Goal: Task Accomplishment & Management: Use online tool/utility

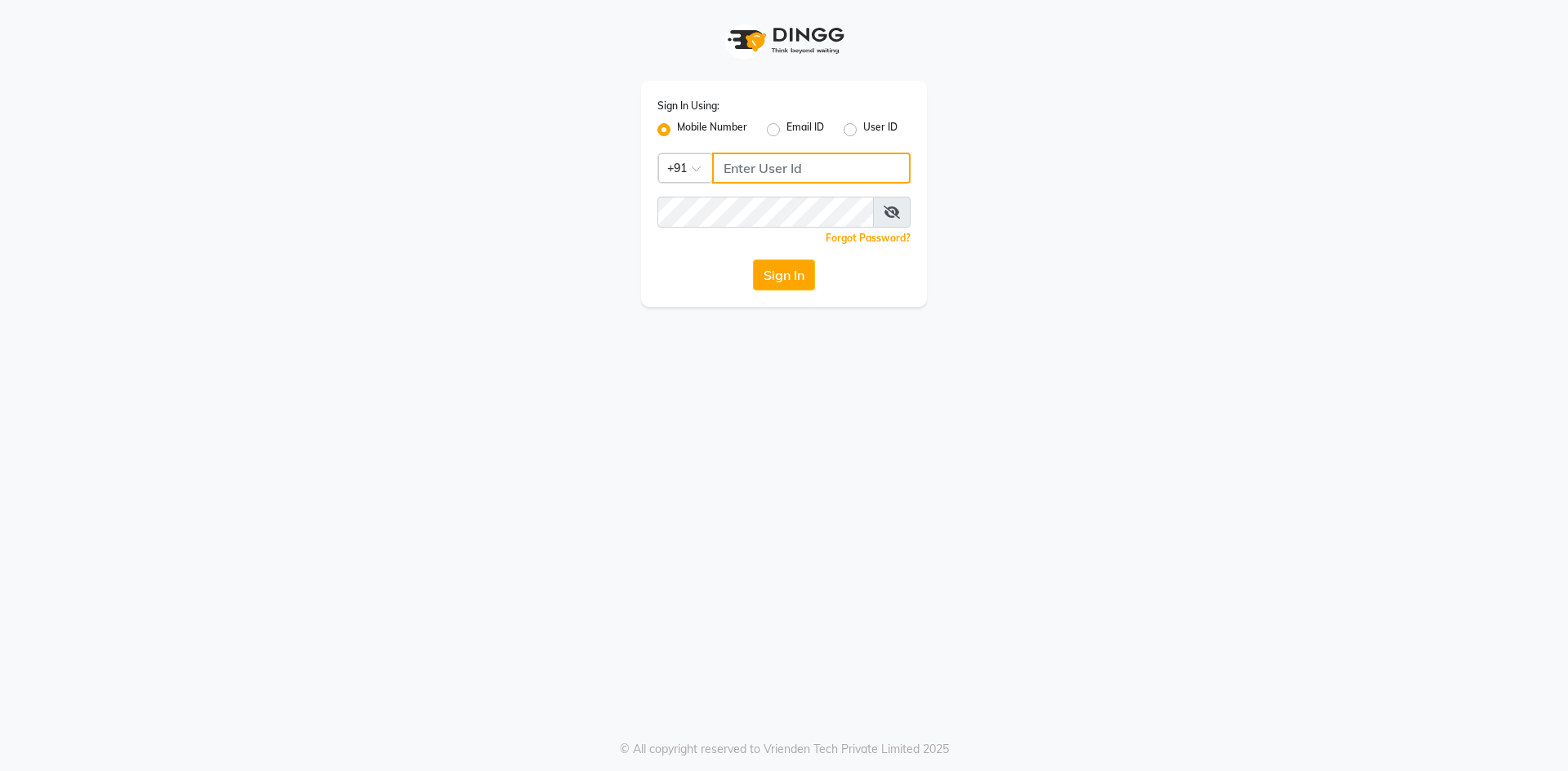
click at [759, 161] on input "Username" at bounding box center [812, 168] width 199 height 31
type input "9821990023"
click at [775, 281] on button "Sign In" at bounding box center [784, 275] width 62 height 31
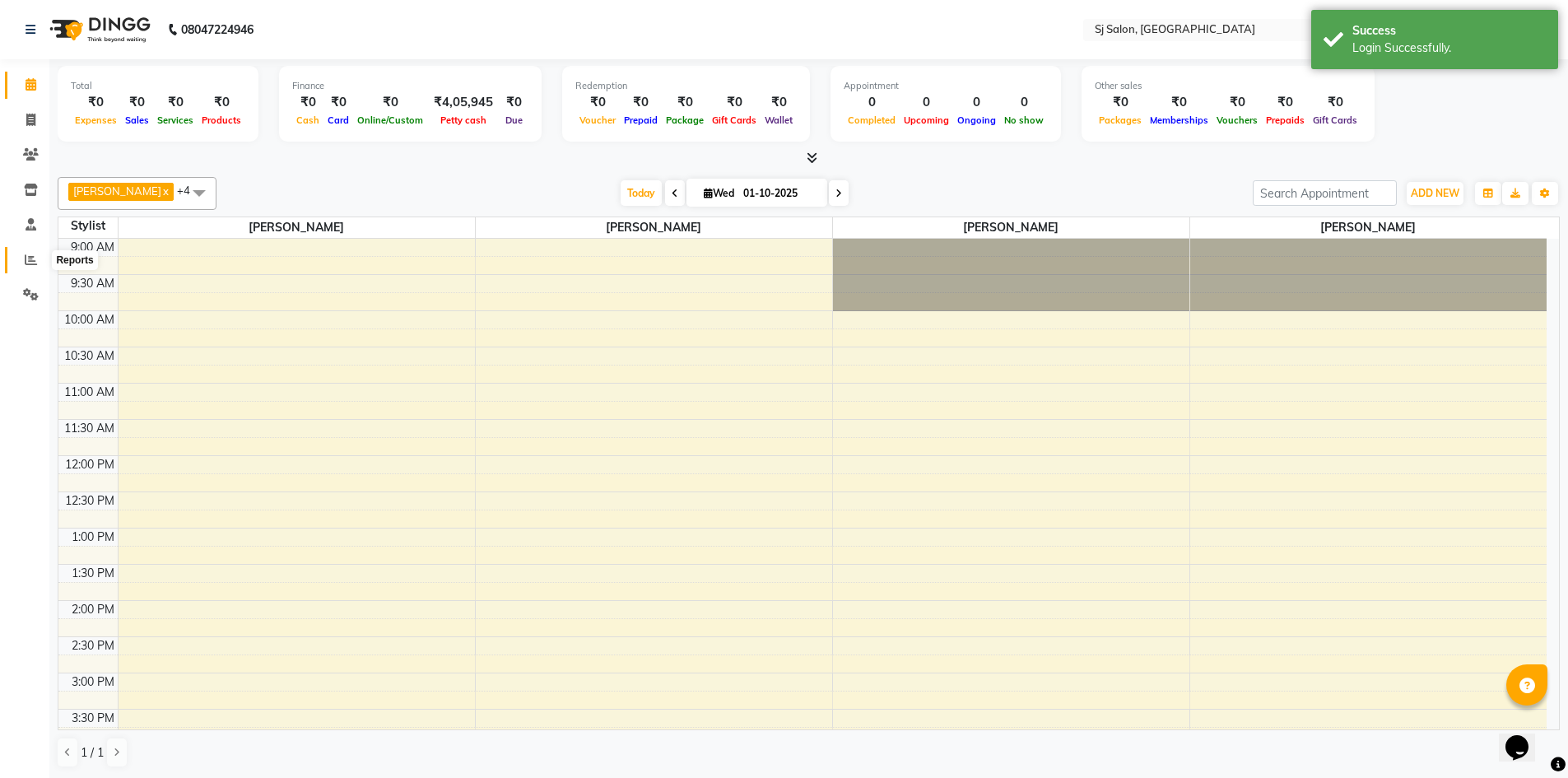
click at [29, 256] on icon at bounding box center [30, 260] width 13 height 13
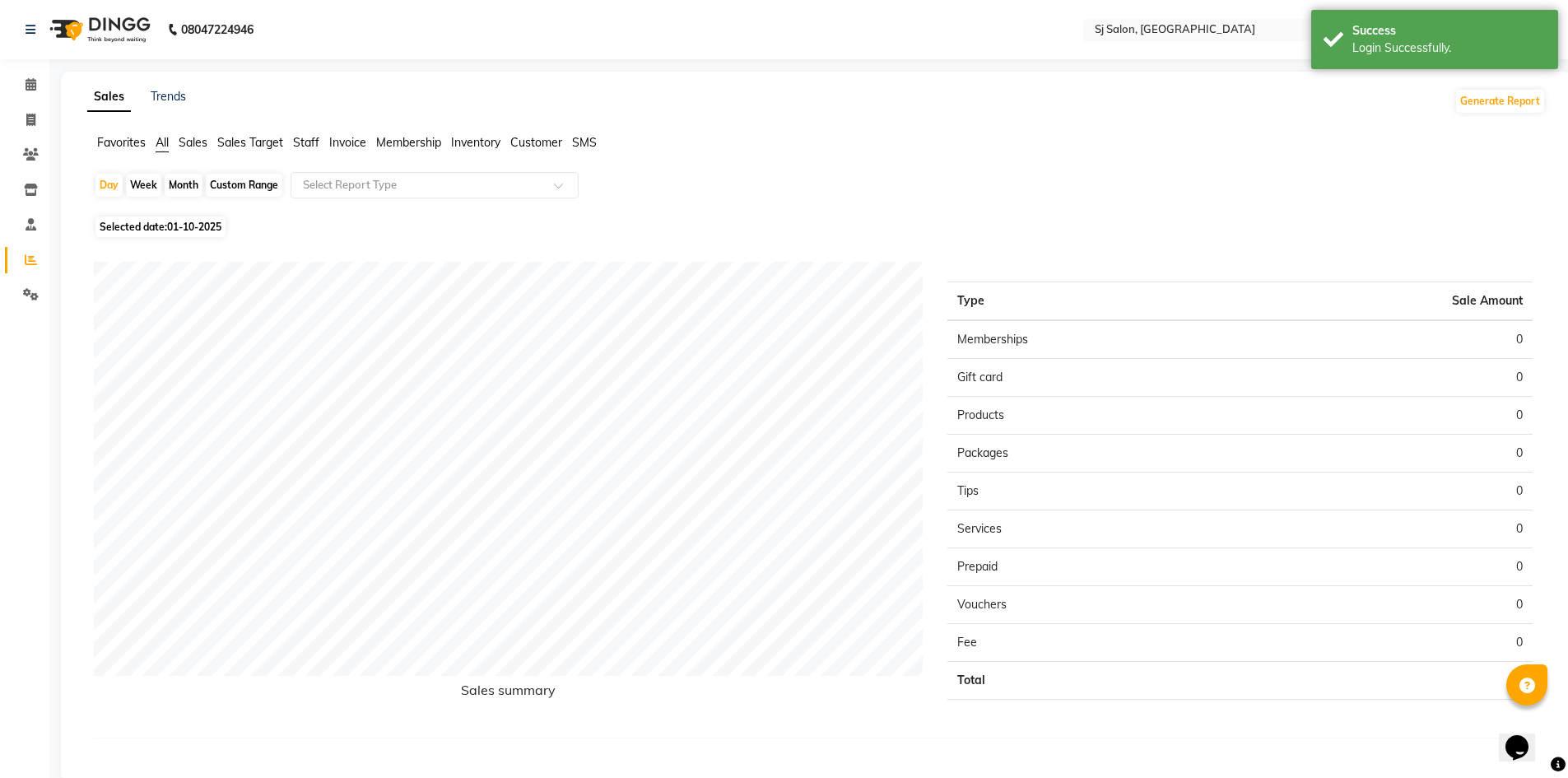
click at [205, 143] on span "Sales" at bounding box center [193, 142] width 29 height 15
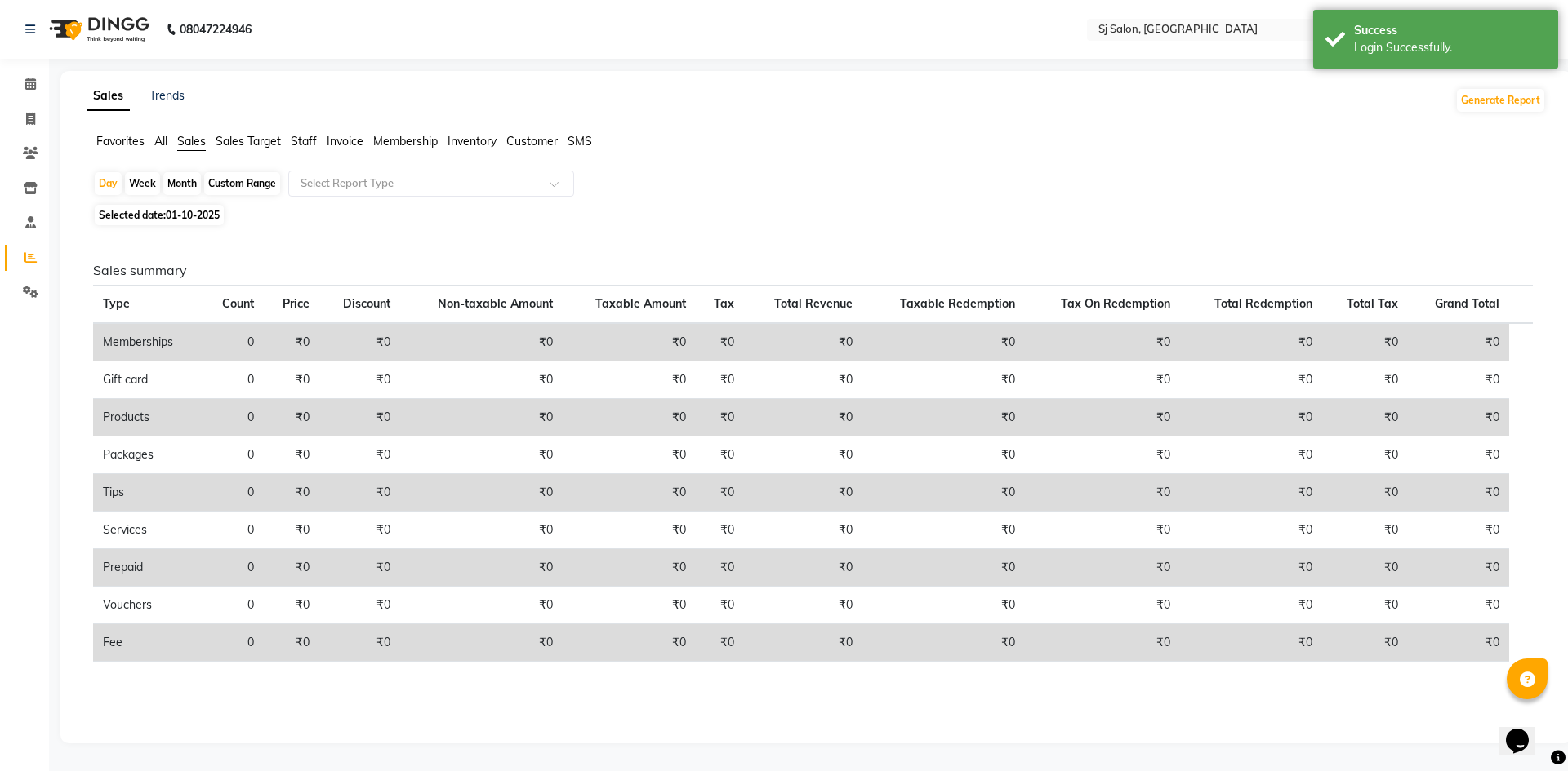
click at [222, 185] on div "Custom Range" at bounding box center [242, 184] width 76 height 23
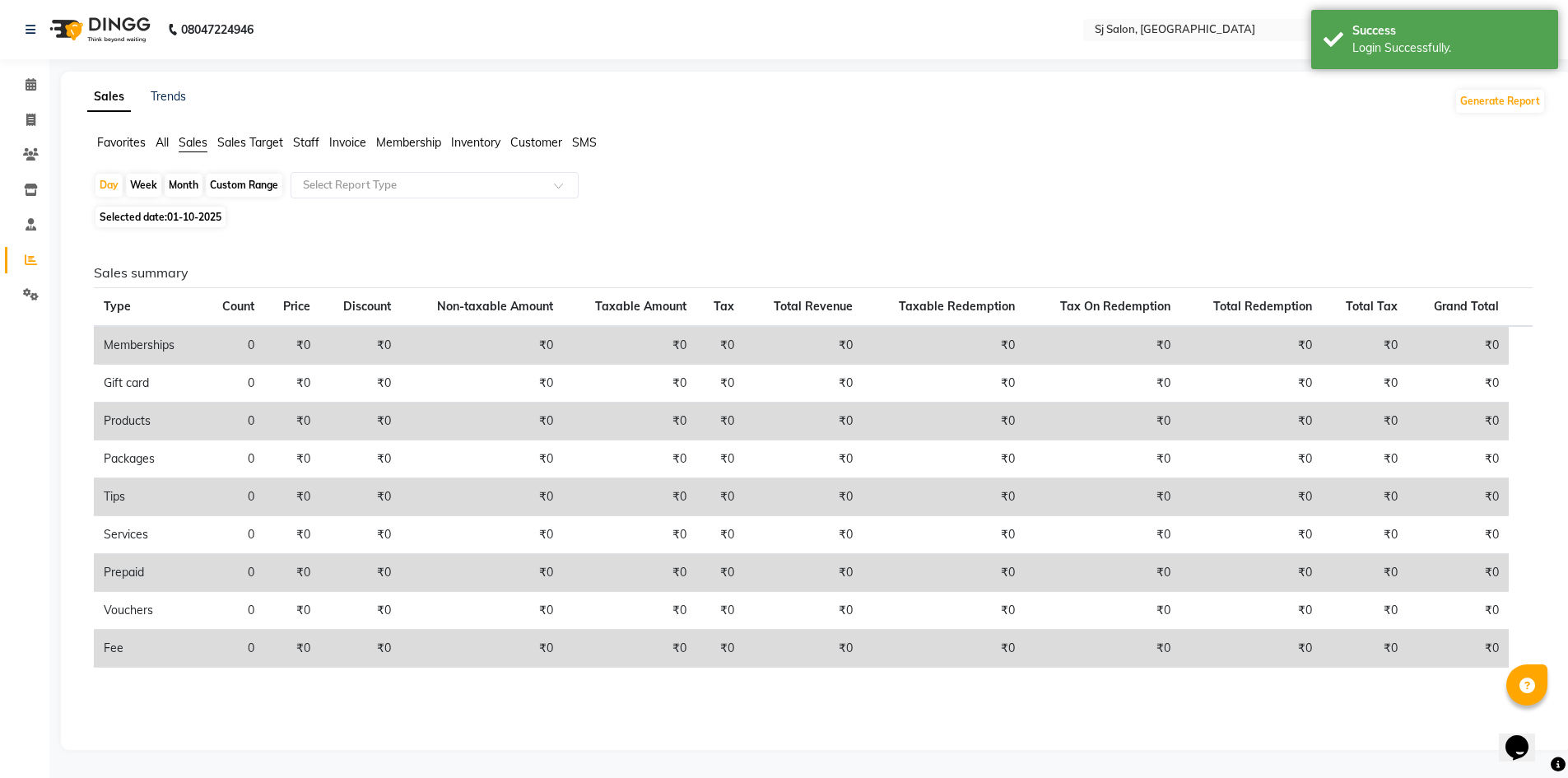
select select "10"
select select "2025"
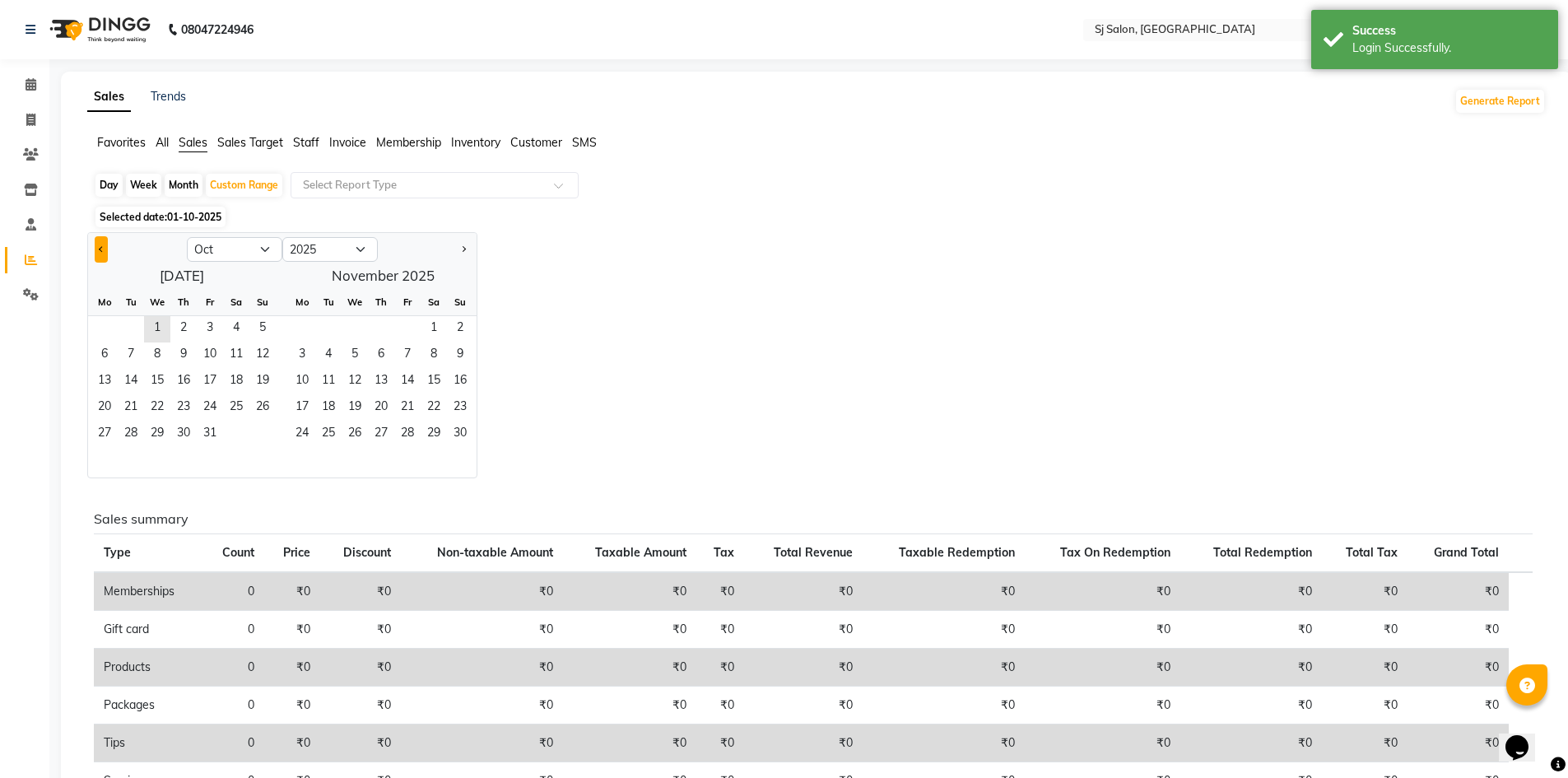
click at [101, 249] on span "Previous month" at bounding box center [102, 249] width 6 height 6
select select "9"
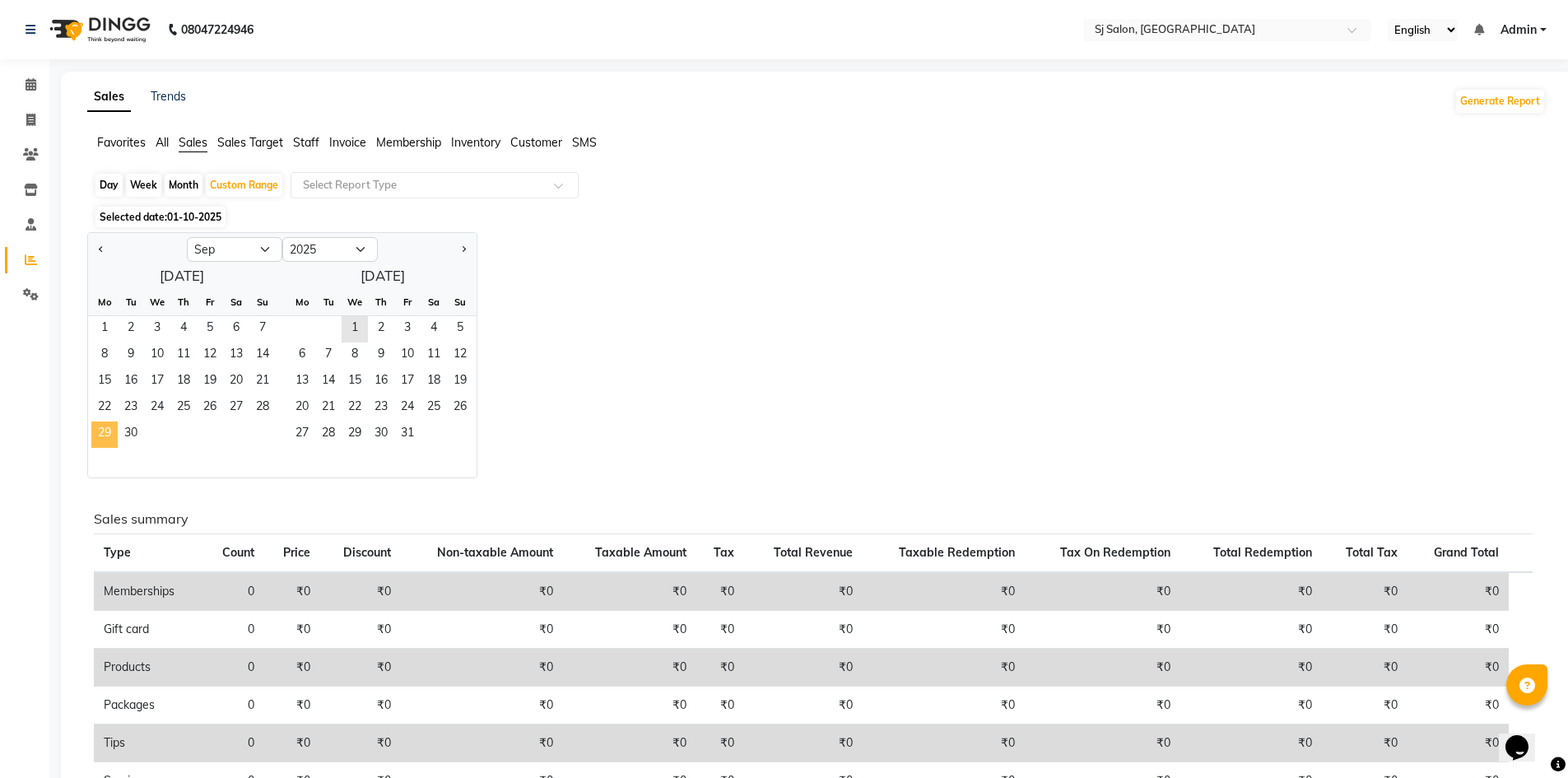
click at [103, 441] on span "29" at bounding box center [104, 435] width 26 height 26
click at [137, 430] on span "30" at bounding box center [130, 435] width 26 height 26
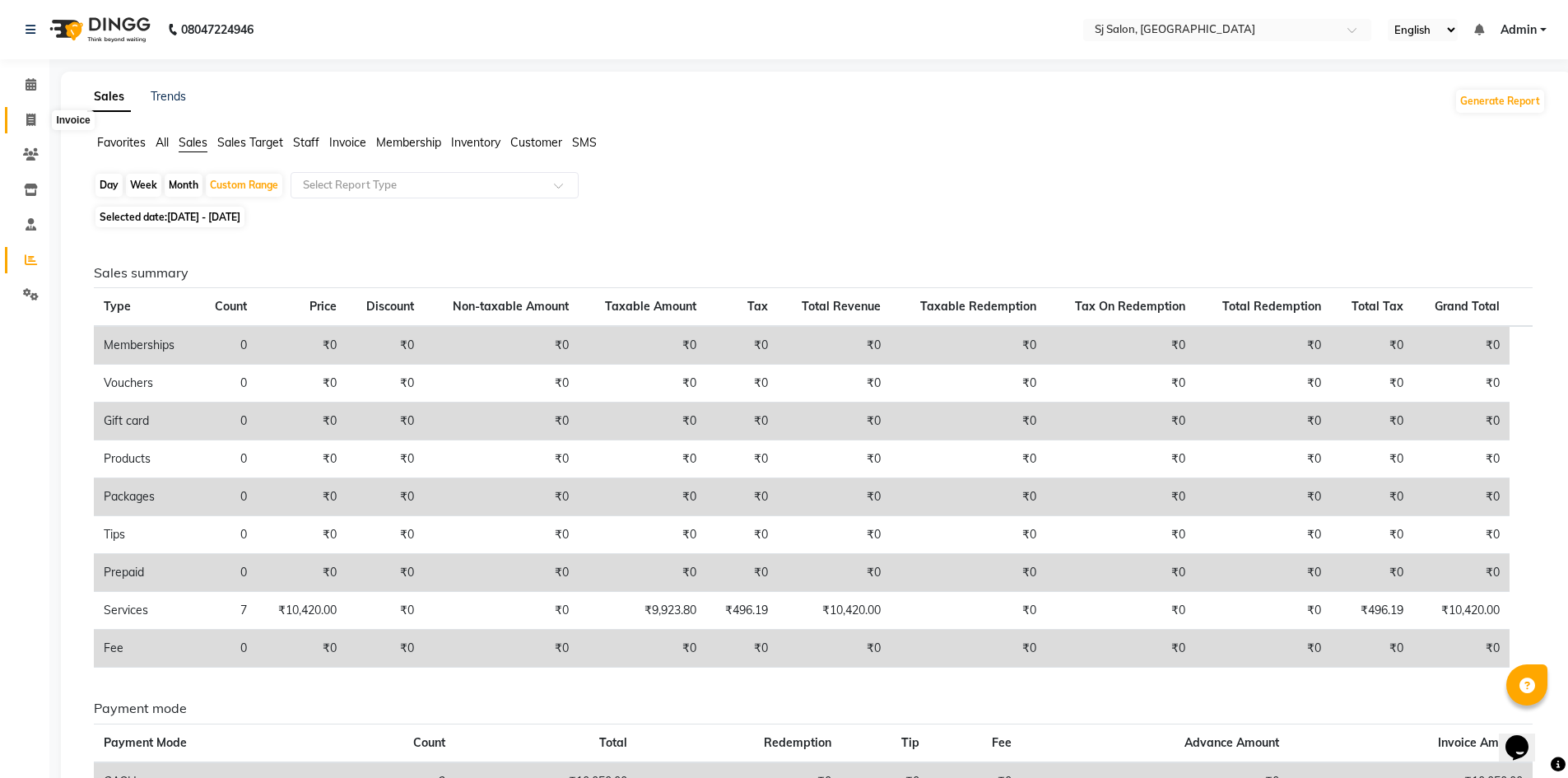
click at [30, 117] on icon at bounding box center [30, 120] width 9 height 13
select select "service"
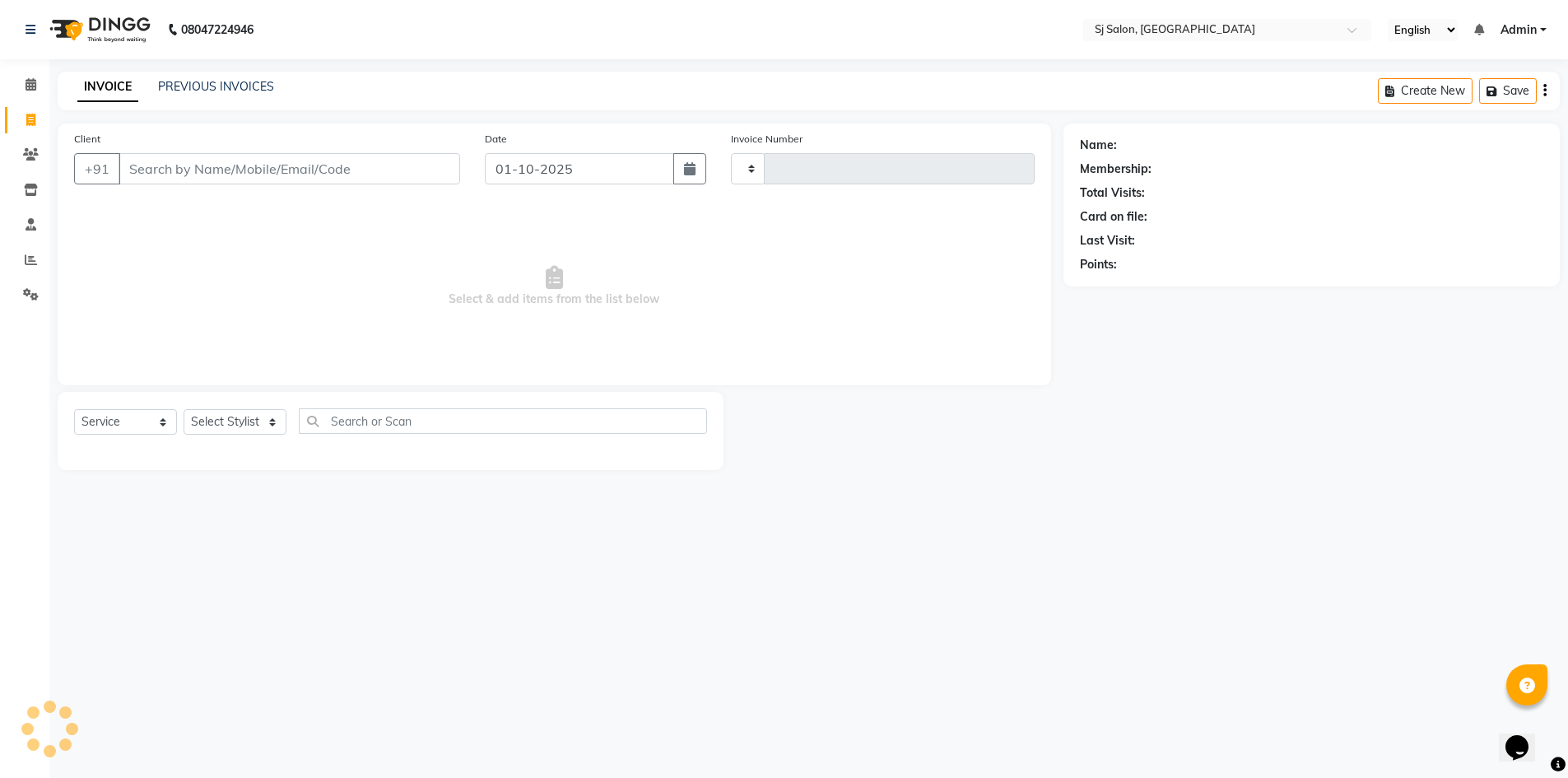
type input "0267"
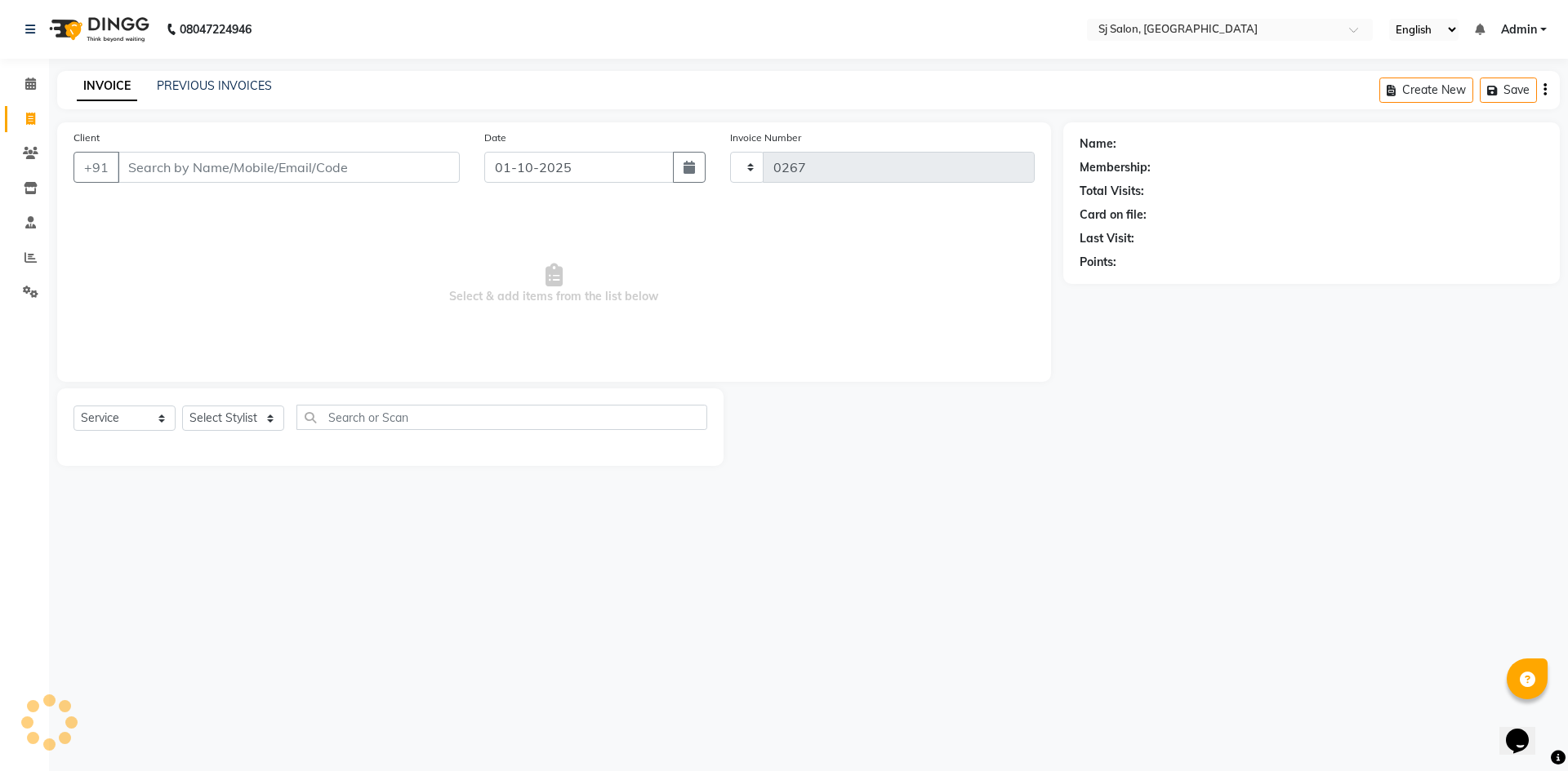
select select "8616"
